Goal: Task Accomplishment & Management: Use online tool/utility

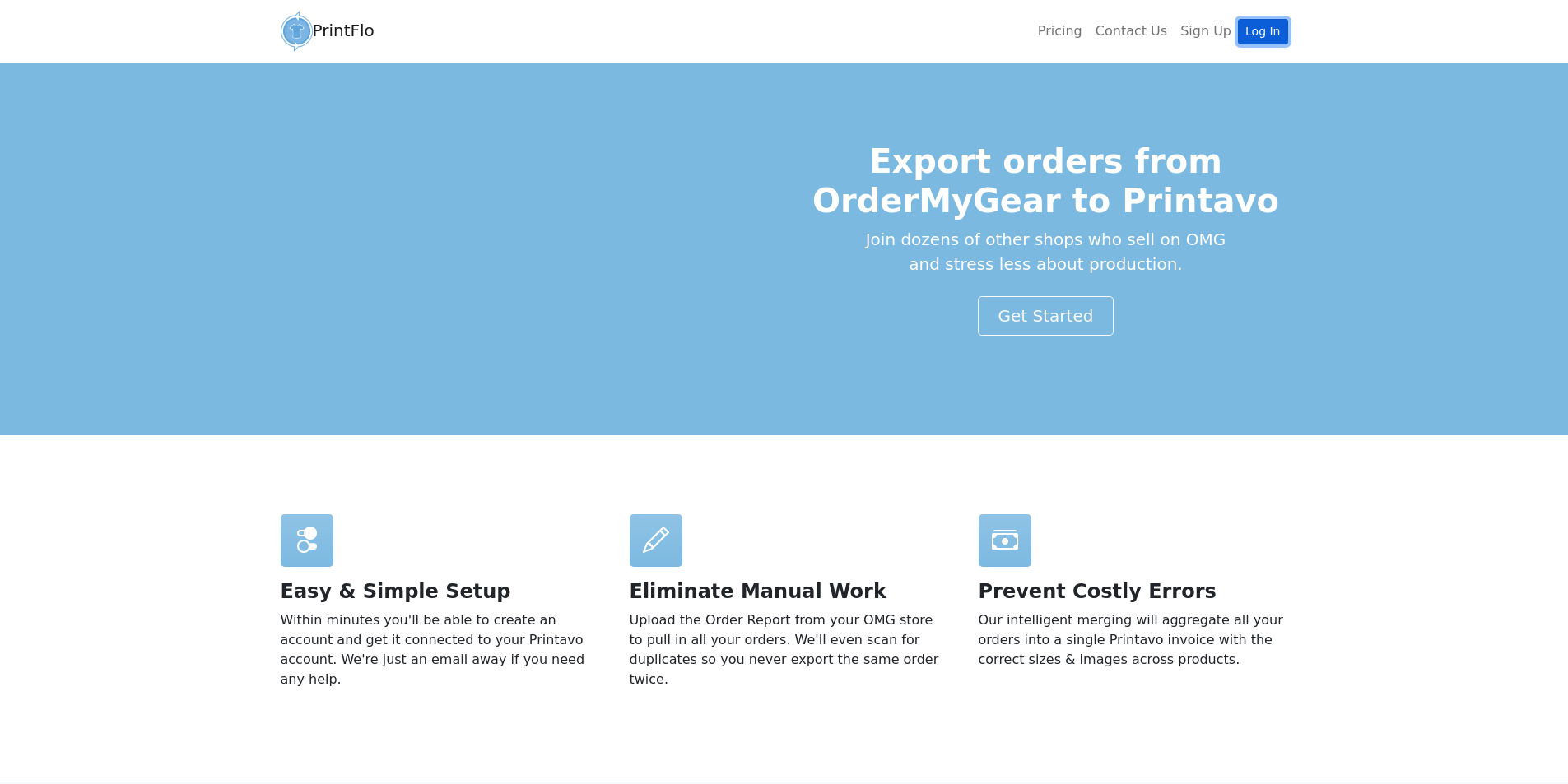
click at [1267, 28] on link "Log In" at bounding box center [1262, 31] width 49 height 25
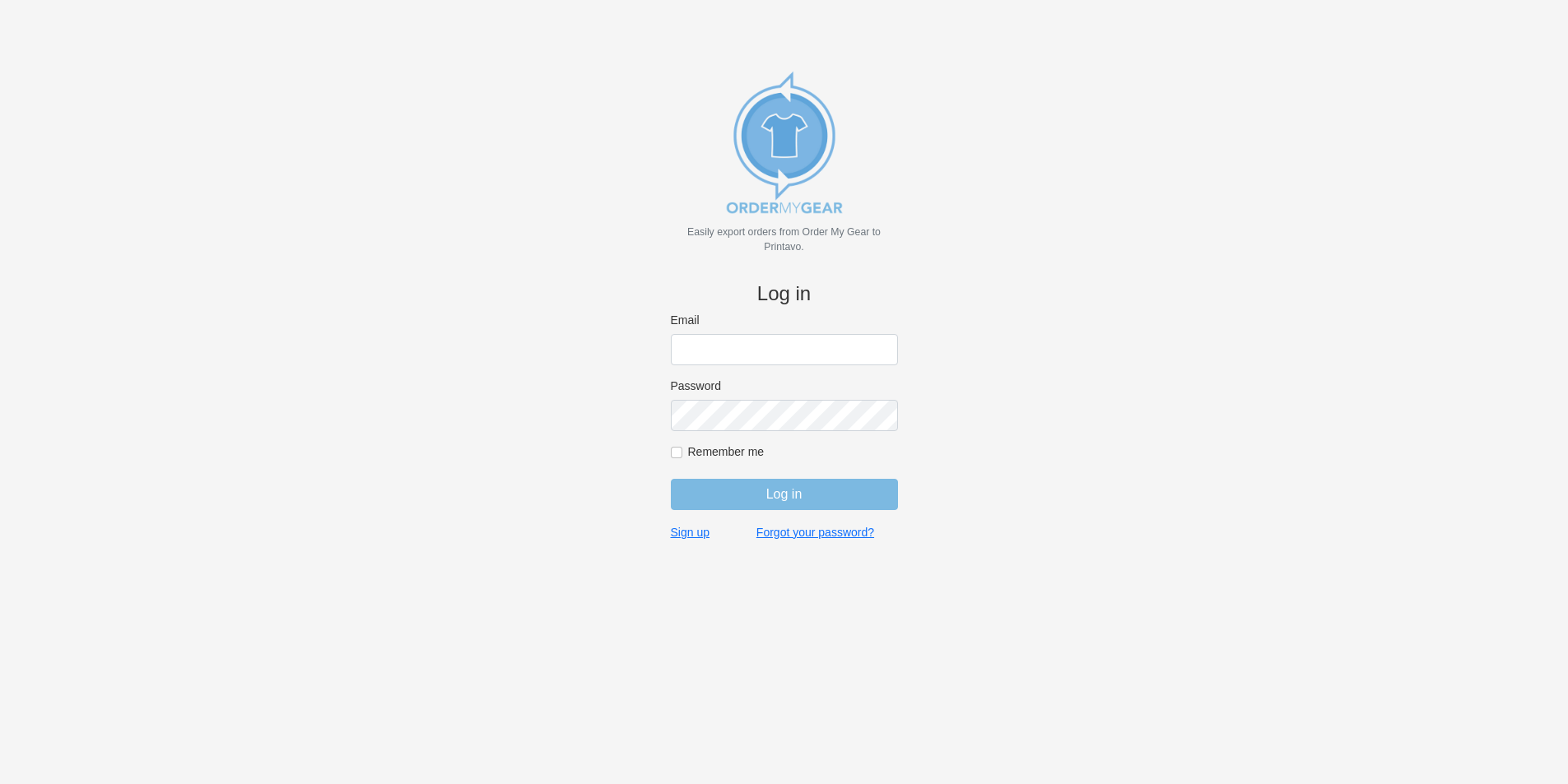
type input "jordan@jimsclothing.com"
click at [796, 490] on input "Log in" at bounding box center [784, 495] width 227 height 31
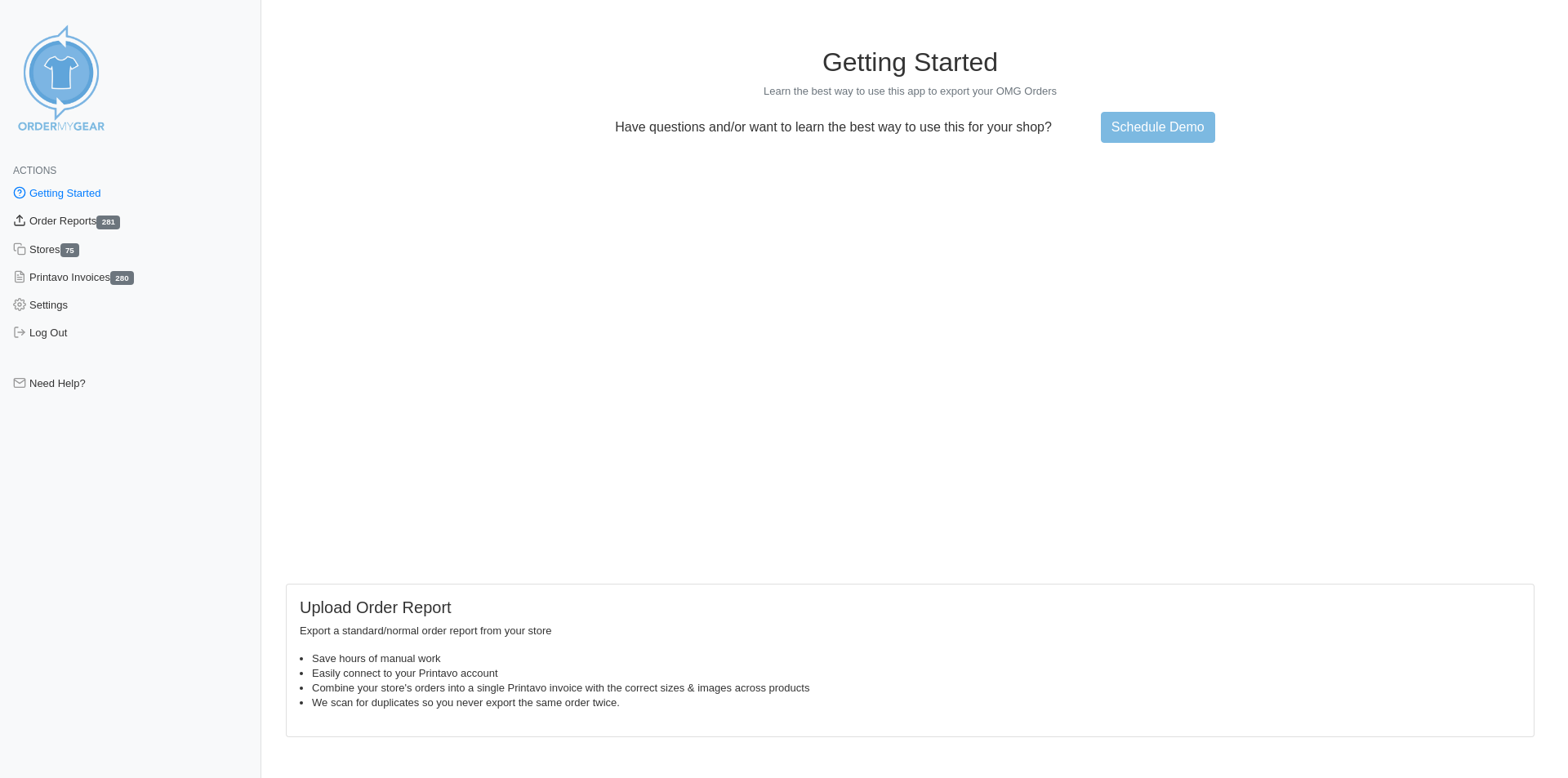
click at [89, 216] on link "Order Reports 281" at bounding box center [130, 221] width 262 height 28
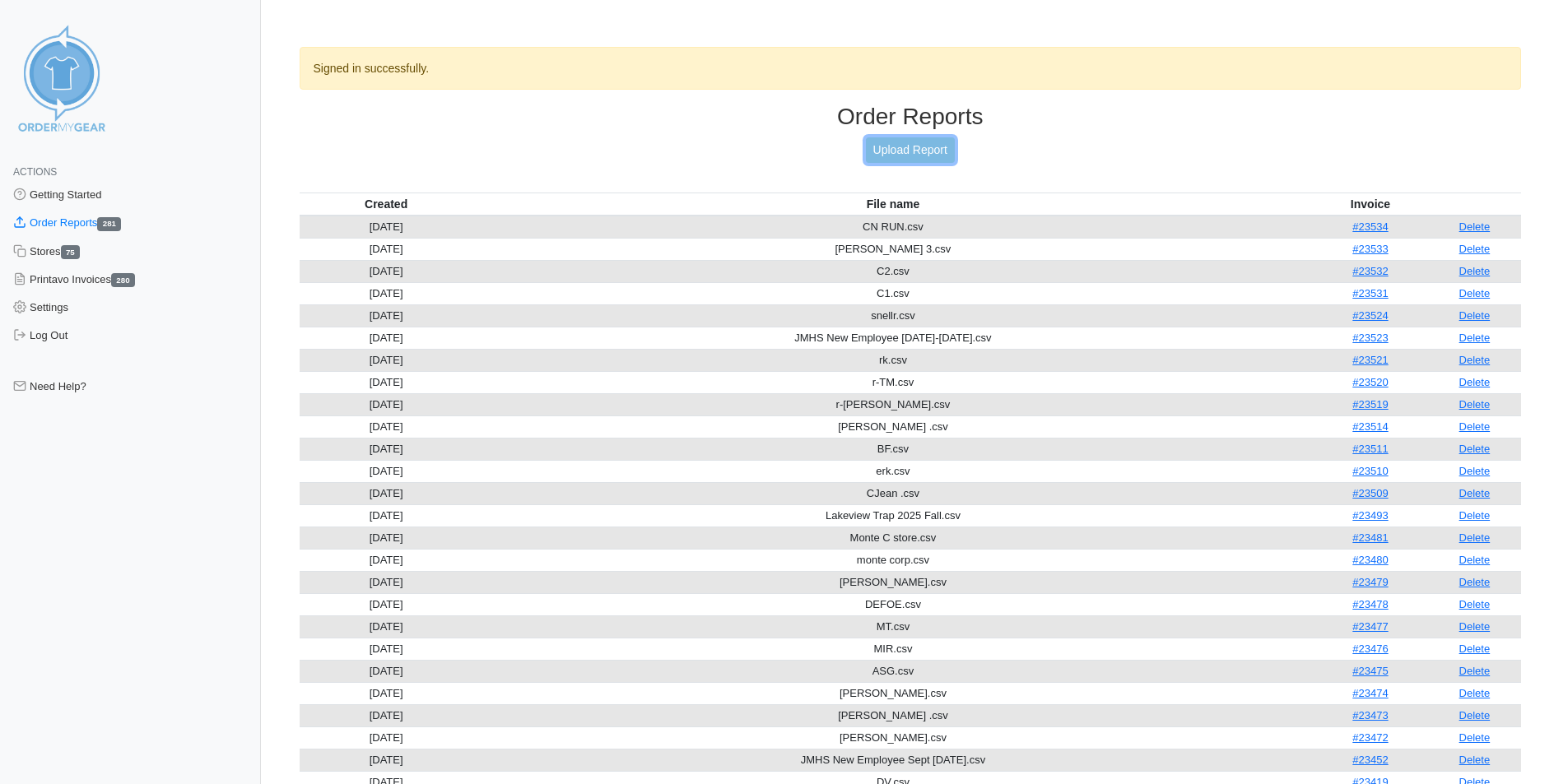
click at [921, 152] on link "Upload Report" at bounding box center [909, 150] width 89 height 25
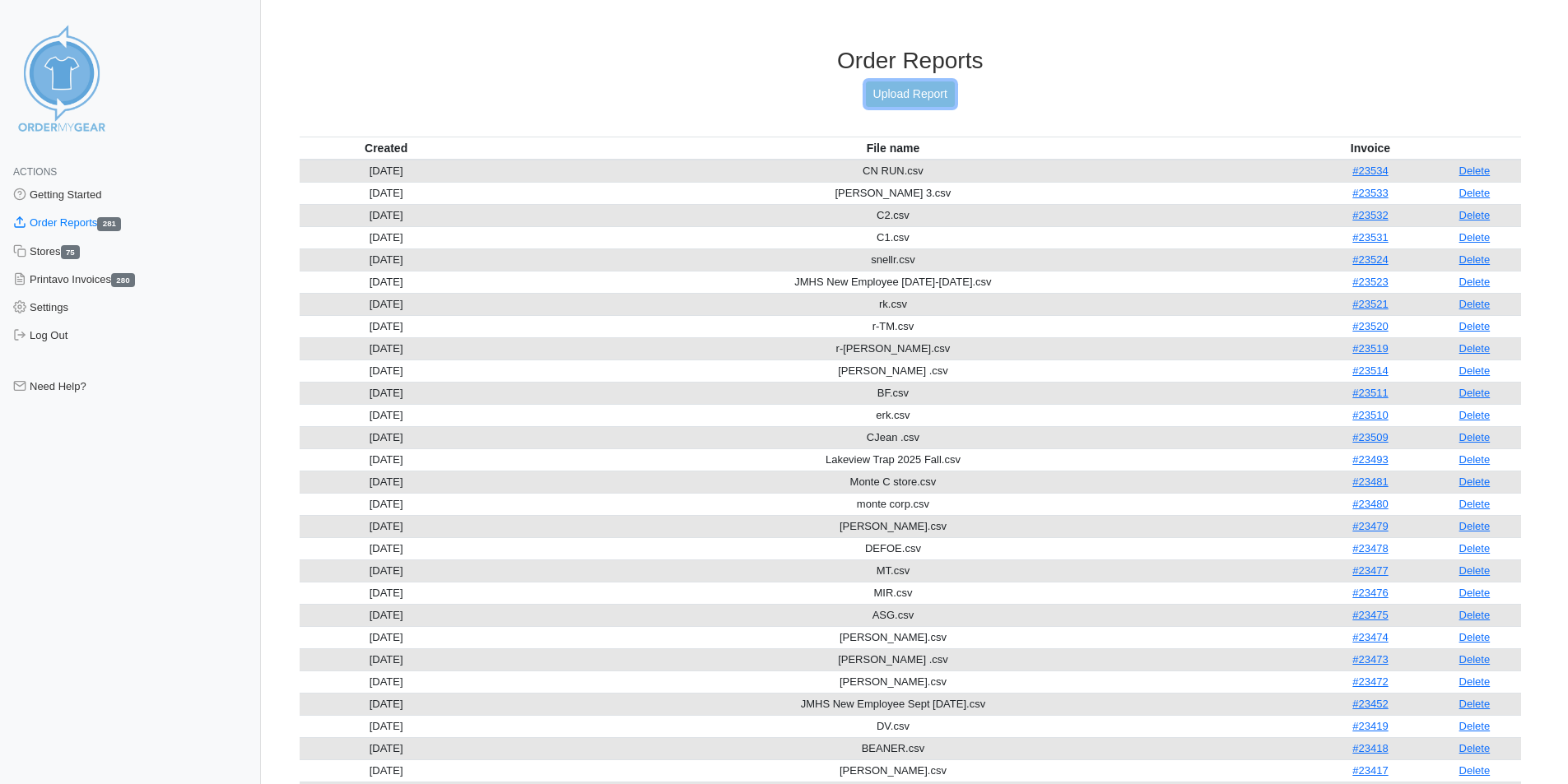
click at [927, 90] on link "Upload Report" at bounding box center [909, 94] width 89 height 25
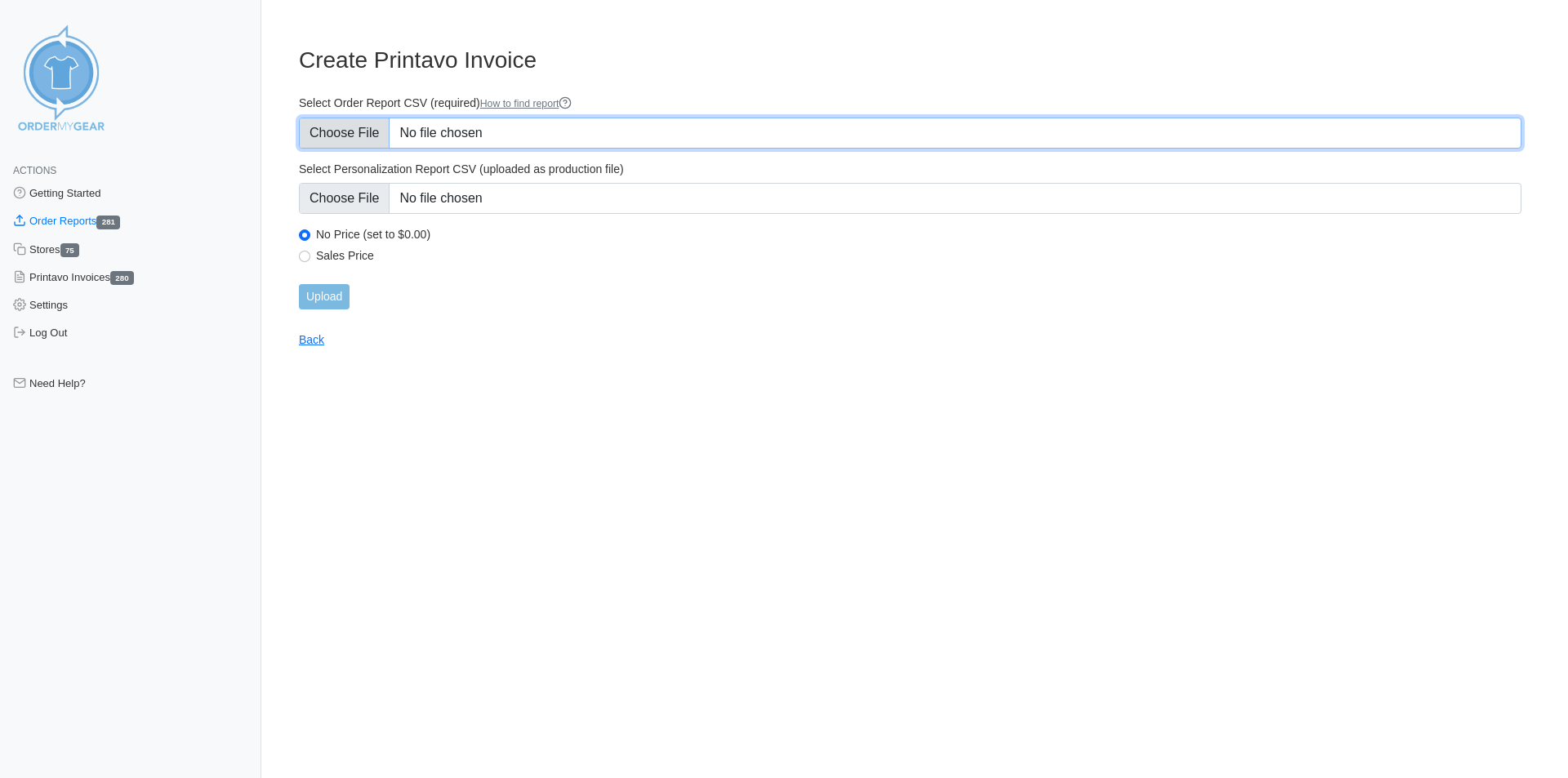
click at [504, 126] on input "Select Order Report CSV (required) How to find report" at bounding box center [909, 133] width 1223 height 31
type input "C:\fakepath\R21.csv"
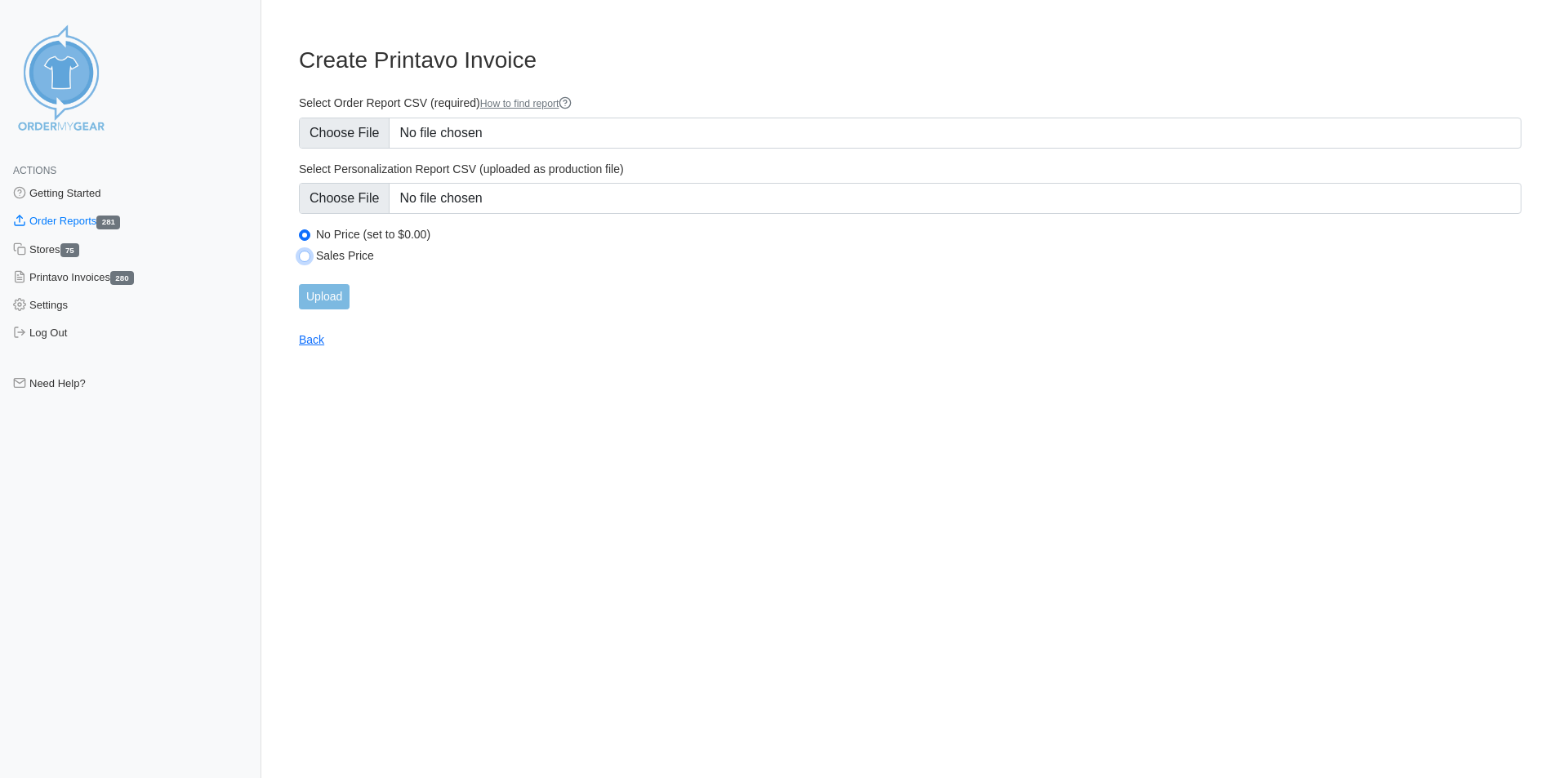
click at [306, 254] on input "Sales Price" at bounding box center [304, 257] width 12 height 12
radio input "true"
click at [333, 293] on input "Upload" at bounding box center [324, 297] width 51 height 25
